Goal: Information Seeking & Learning: Learn about a topic

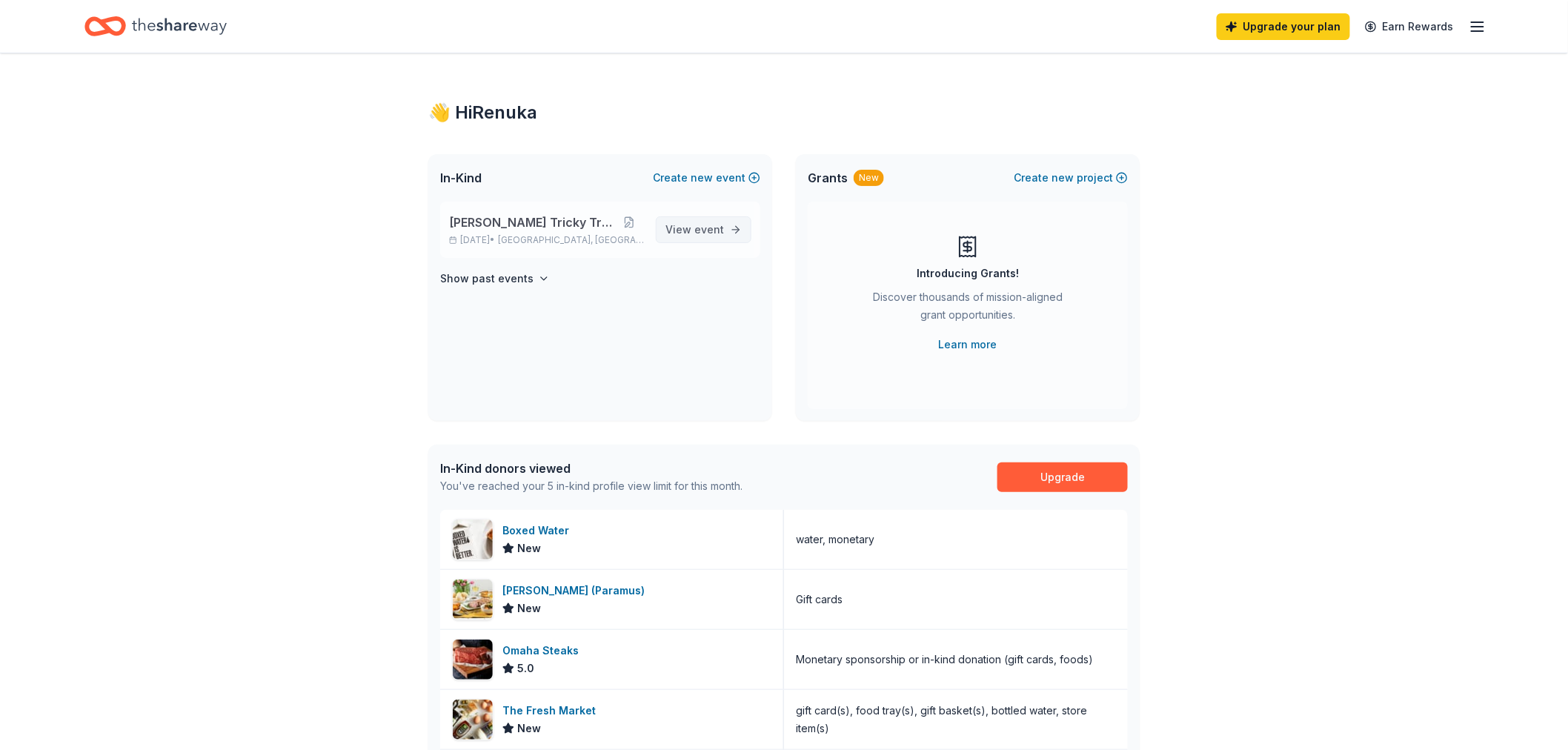
click at [709, 219] on link "View event" at bounding box center [704, 229] width 96 height 27
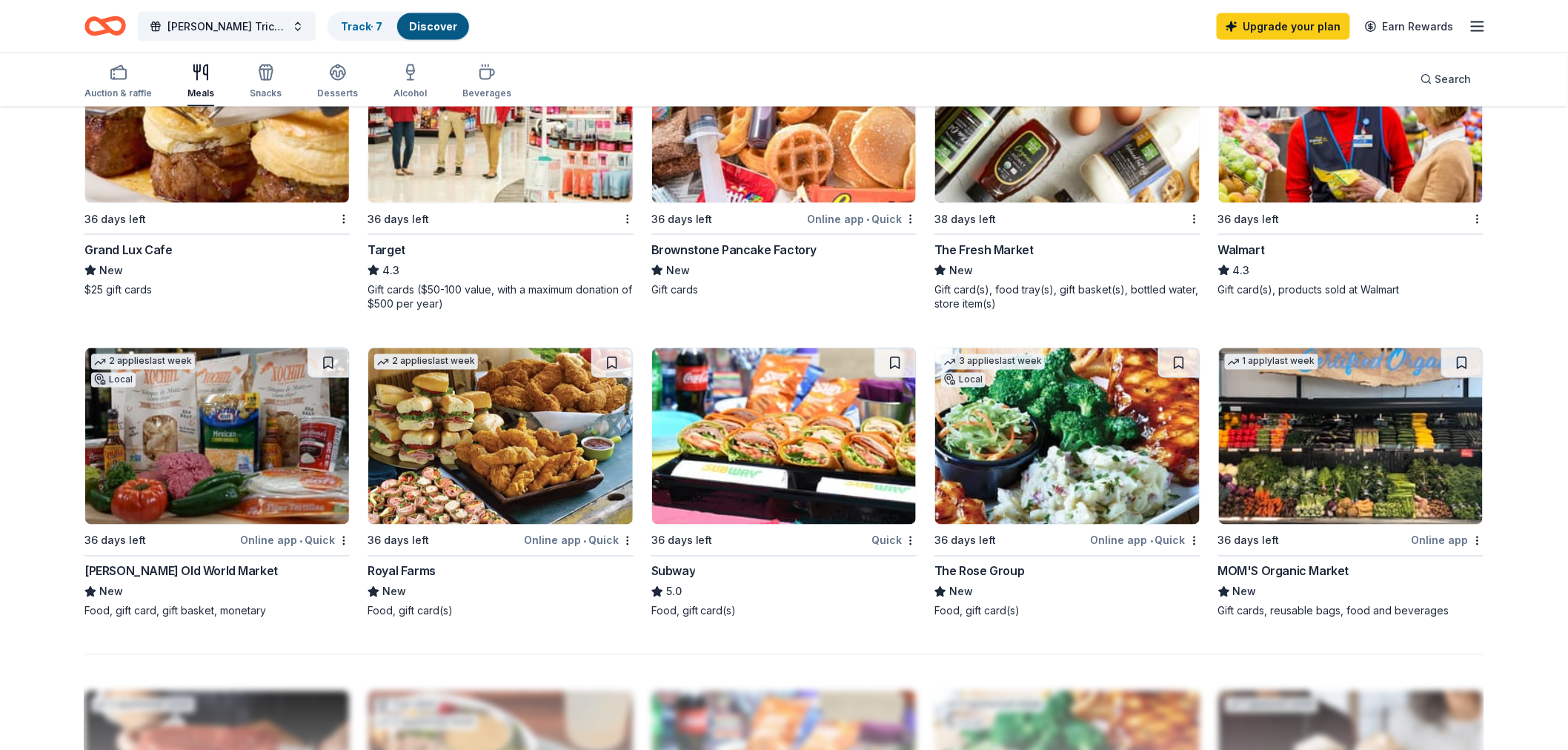
scroll to position [741, 0]
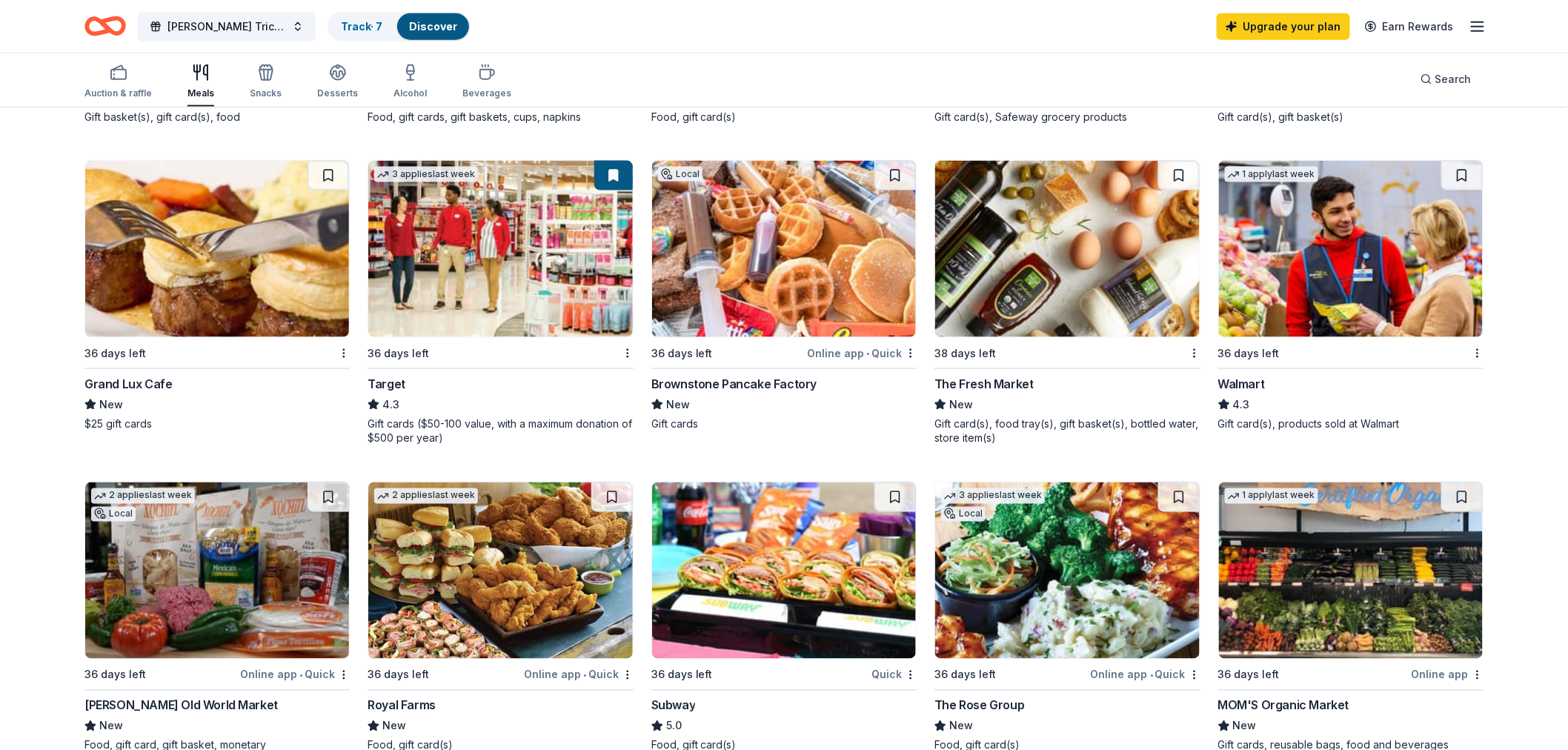
click at [1139, 630] on img at bounding box center [1067, 570] width 264 height 177
click at [107, 76] on div "button" at bounding box center [117, 73] width 67 height 18
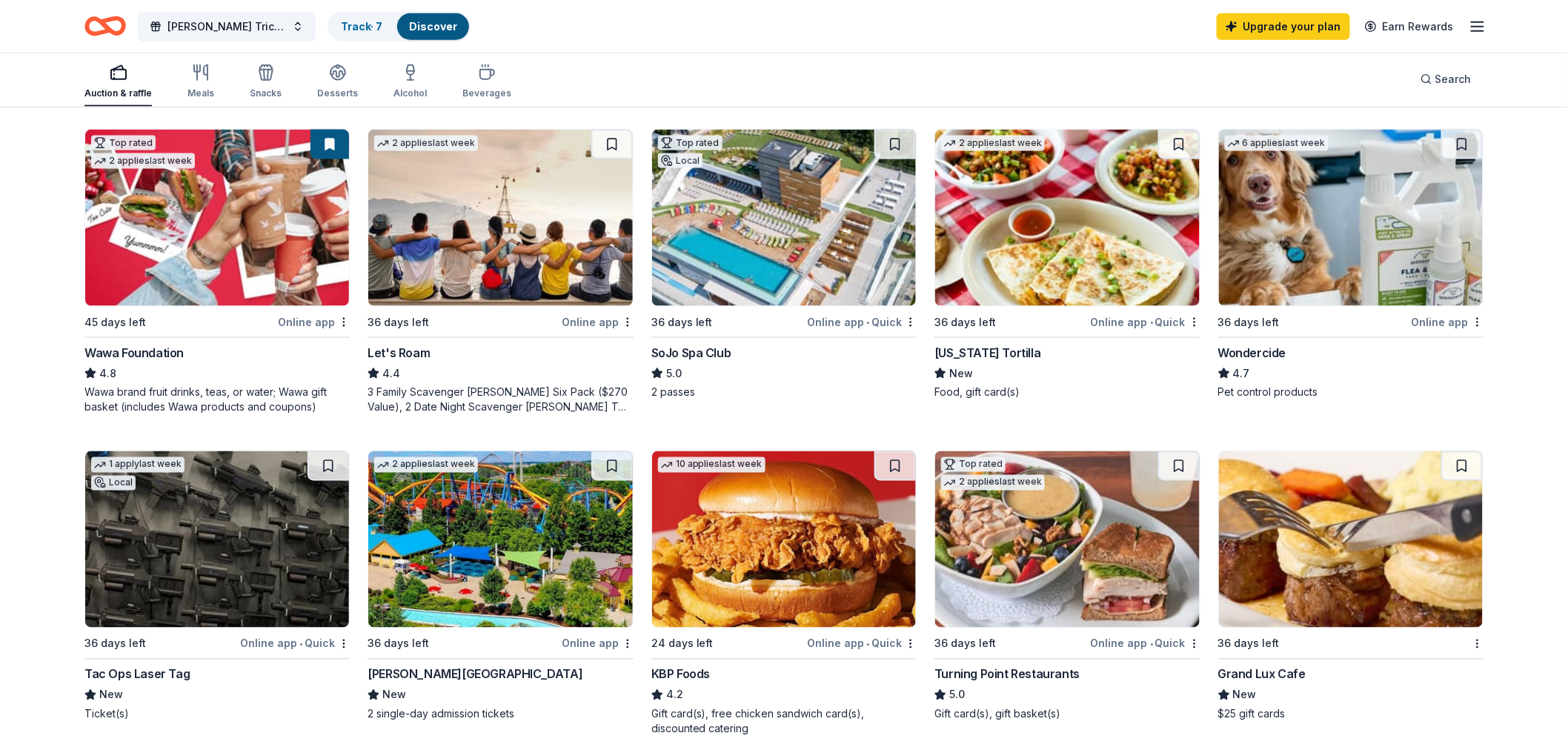
scroll to position [988, 0]
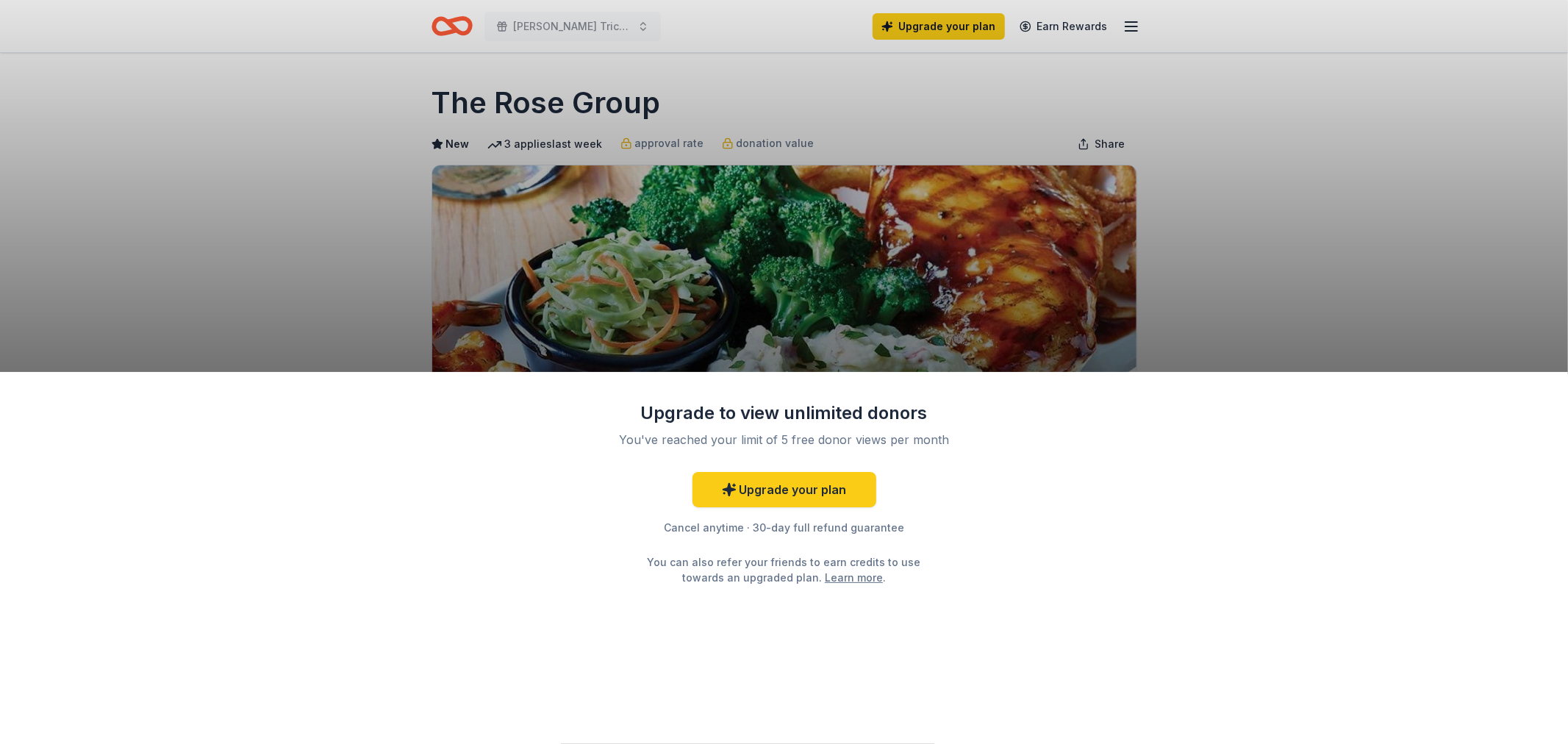
click at [924, 317] on div "Upgrade to view unlimited donors You've reached your limit of 5 free donor view…" at bounding box center [784, 372] width 1568 height 744
